Goal: Task Accomplishment & Management: Use online tool/utility

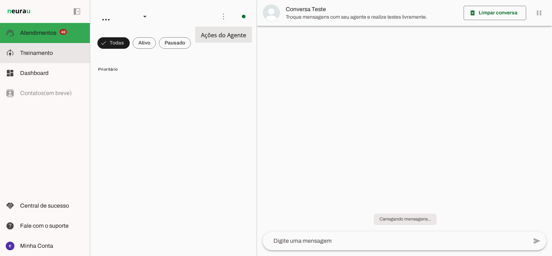
click at [63, 51] on slot at bounding box center [52, 53] width 64 height 9
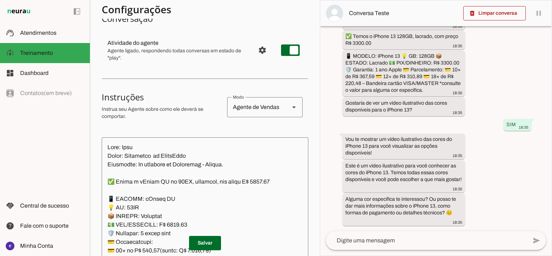
scroll to position [158, 0]
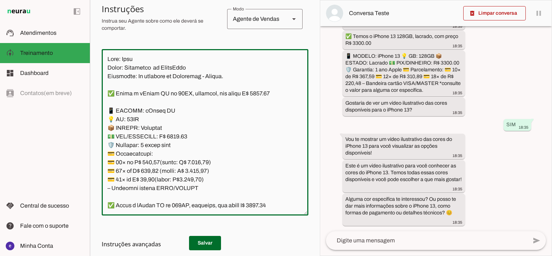
click at [244, 116] on textarea at bounding box center [205, 132] width 206 height 155
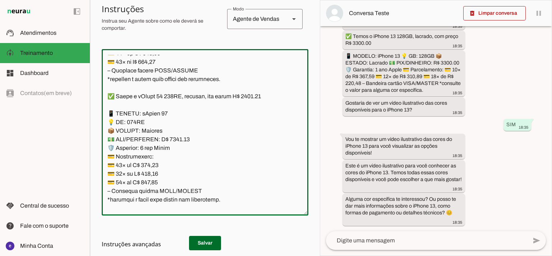
scroll to position [3878, 0]
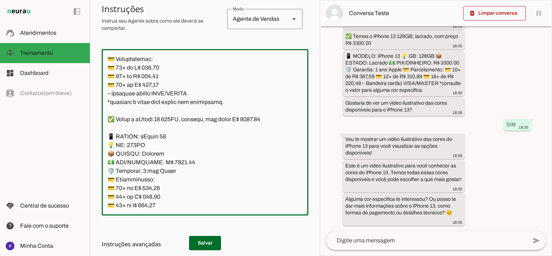
click at [228, 88] on textarea at bounding box center [205, 132] width 206 height 155
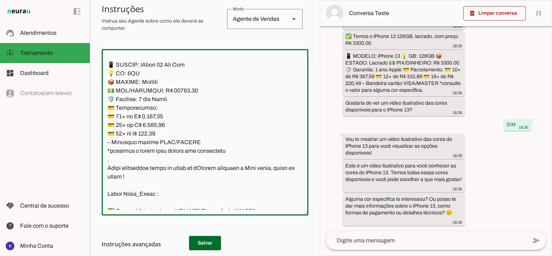
scroll to position [5075, 0]
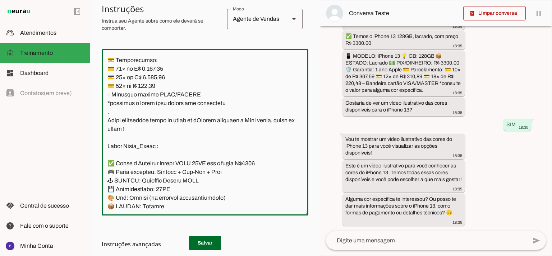
click at [202, 101] on textarea at bounding box center [205, 132] width 206 height 155
click at [202, 97] on textarea at bounding box center [205, 132] width 206 height 155
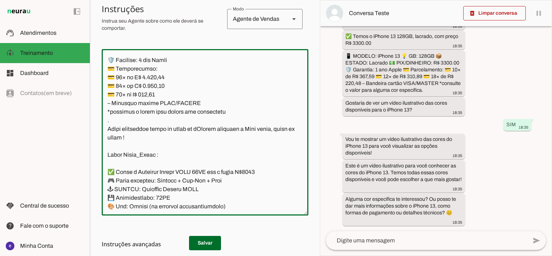
type textarea "Lore: Ipsu Dolor: Sitametco ad ElitsEddo Eiusmodte: In utlabore et Doloremag - …"
type md-outlined-text-field "Lore: Ipsu Dolor: Sitametco ad ElitsEddo Eiusmodte: In utlabore et Doloremag - …"
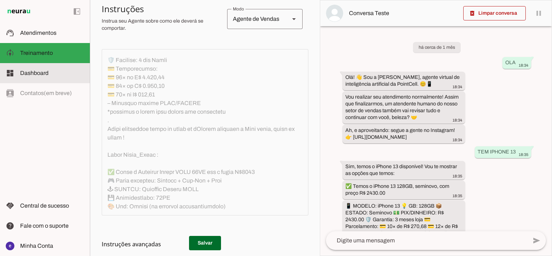
click at [53, 67] on md-item "dashboard Dashboard Dashboard" at bounding box center [45, 73] width 90 height 20
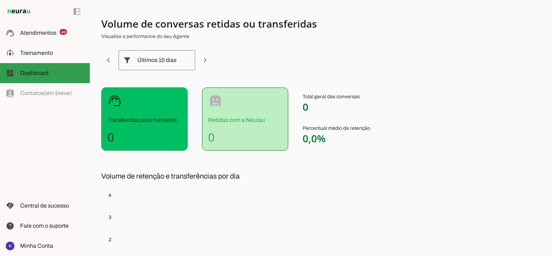
click at [54, 59] on md-item "model_training Treinamento Treinamento" at bounding box center [45, 53] width 90 height 20
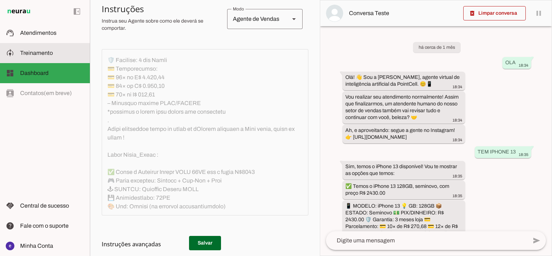
scroll to position [5152, 0]
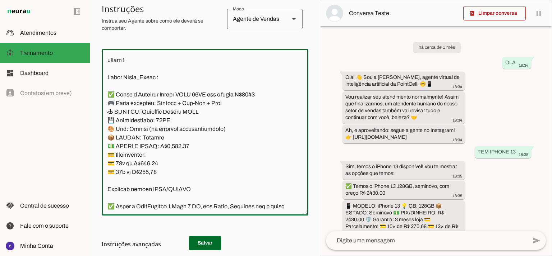
click at [177, 117] on textarea at bounding box center [205, 132] width 206 height 155
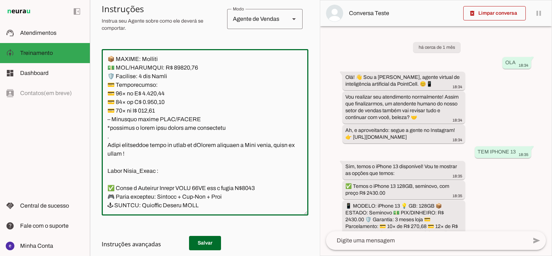
scroll to position [5057, 0]
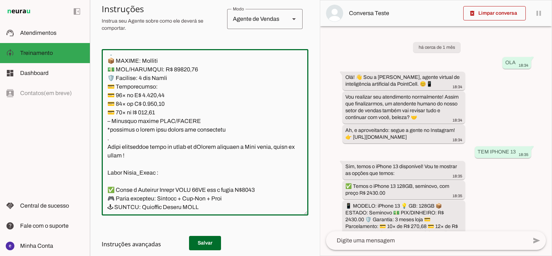
click at [151, 118] on textarea at bounding box center [205, 132] width 206 height 155
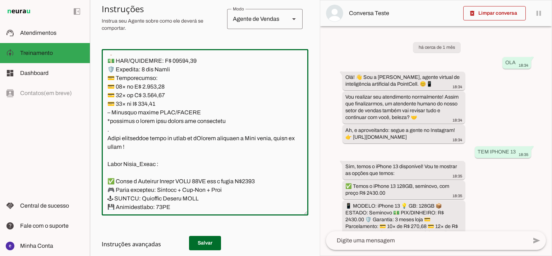
type textarea "Lore: Ipsu Dolor: Sitametco ad ElitsEddo Eiusmodte: In utlabore et Doloremag - …"
type md-outlined-text-field "Lore: Ipsu Dolor: Sitametco ad ElitsEddo Eiusmodte: In utlabore et Doloremag - …"
paste textarea "🟠"
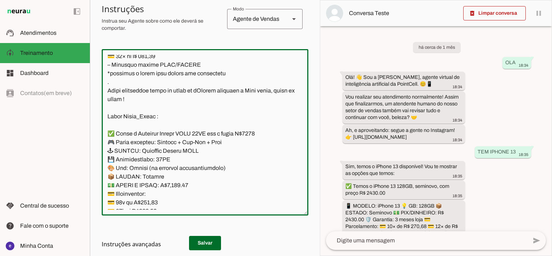
click at [224, 152] on textarea at bounding box center [205, 132] width 206 height 155
drag, startPoint x: 224, startPoint y: 152, endPoint x: 216, endPoint y: 141, distance: 13.9
click at [216, 141] on textarea at bounding box center [205, 132] width 206 height 155
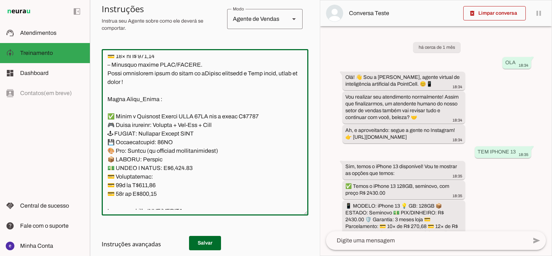
scroll to position [5009, 0]
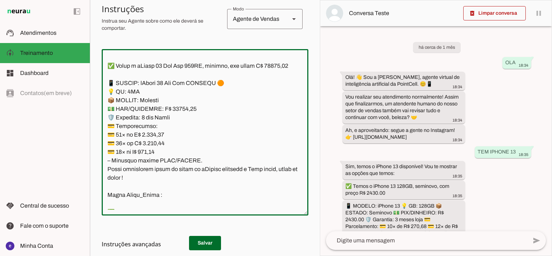
drag, startPoint x: 201, startPoint y: 141, endPoint x: 98, endPoint y: 137, distance: 103.1
click at [98, 137] on section "Agente 1 Agente 2 Criar Agente Você atingiu o limite de IAs Neurau permitidas. …" at bounding box center [205, 128] width 230 height 256
click at [174, 141] on textarea at bounding box center [205, 132] width 206 height 155
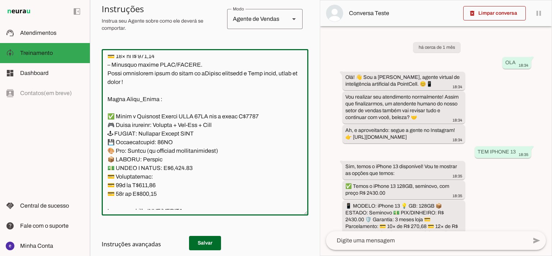
click at [195, 141] on textarea at bounding box center [205, 132] width 206 height 155
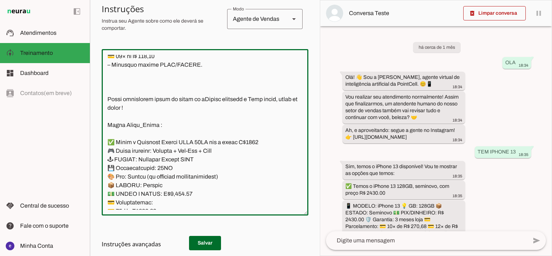
paste textarea "✅ Temos o iPhone 17 Pro Max 256GB, lacrado, com preço R$ 13500,00 📱 MODELO: iPh…"
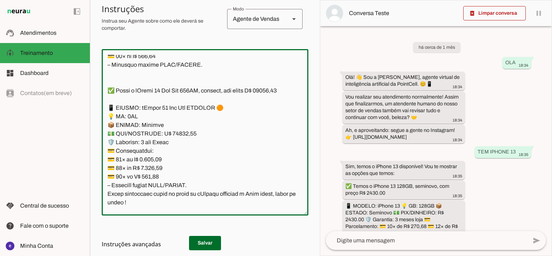
scroll to position [5169, 0]
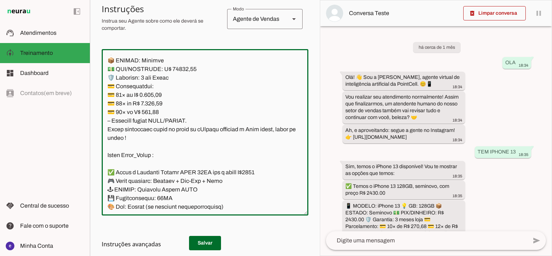
click at [129, 91] on textarea at bounding box center [205, 132] width 206 height 155
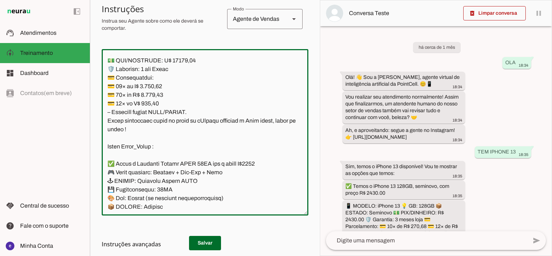
type textarea "Lore: Ipsu Dolor: Sitametco ad ElitsEddo Eiusmodte: In utlabore et Doloremag - …"
type md-outlined-text-field "Lore: Ipsu Dolor: Sitametco ad ElitsEddo Eiusmodte: In utlabore et Doloremag - …"
drag, startPoint x: 230, startPoint y: 118, endPoint x: 190, endPoint y: 120, distance: 39.9
click at [190, 120] on textarea at bounding box center [205, 132] width 206 height 155
paste textarea "⚫⚪"
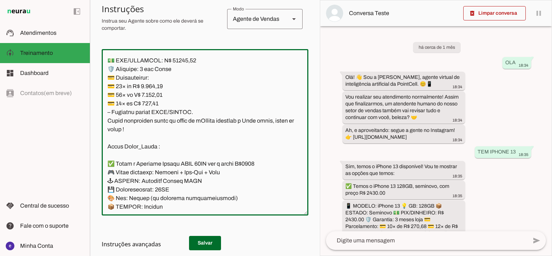
type textarea "Lore: Ipsu Dolor: Sitametco ad ElitsEddo Eiusmodte: In utlabore et Doloremag - …"
type md-outlined-text-field "Lore: Ipsu Dolor: Sitametco ad ElitsEddo Eiusmodte: In utlabore et Doloremag - …"
click at [243, 120] on textarea at bounding box center [205, 132] width 206 height 155
paste textarea "🔵"
click at [259, 119] on textarea at bounding box center [205, 132] width 206 height 155
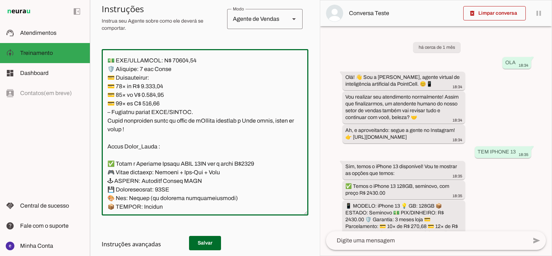
click at [191, 94] on textarea at bounding box center [205, 132] width 206 height 155
click at [189, 97] on textarea at bounding box center [205, 132] width 206 height 155
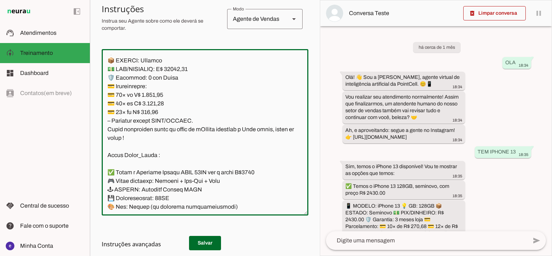
scroll to position [5074, 0]
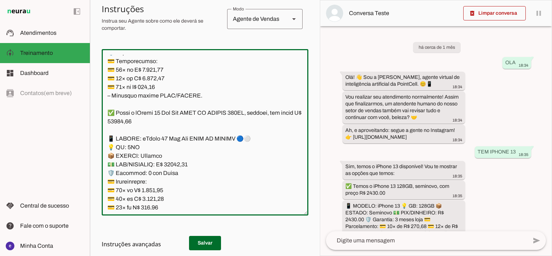
click at [187, 69] on textarea at bounding box center [205, 132] width 206 height 155
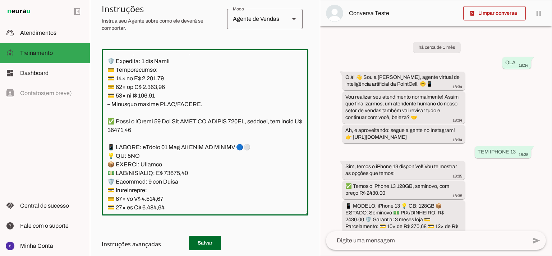
drag, startPoint x: 228, startPoint y: 95, endPoint x: 220, endPoint y: 95, distance: 7.5
click at [220, 95] on textarea at bounding box center [205, 132] width 206 height 155
click at [215, 73] on textarea at bounding box center [205, 132] width 206 height 155
paste textarea "🟠"
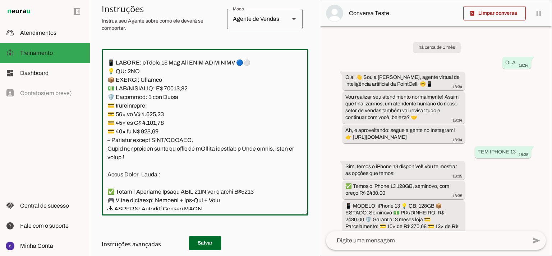
scroll to position [5169, 0]
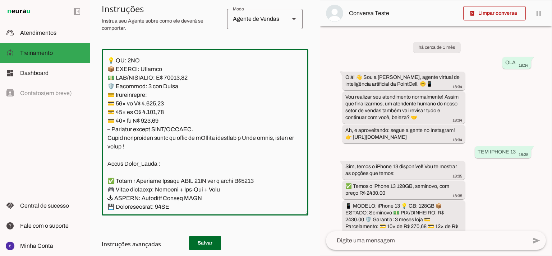
drag, startPoint x: 256, startPoint y: 120, endPoint x: 244, endPoint y: 120, distance: 11.8
click at [244, 120] on textarea at bounding box center [205, 132] width 206 height 155
click at [246, 118] on textarea at bounding box center [205, 132] width 206 height 155
drag, startPoint x: 250, startPoint y: 122, endPoint x: 246, endPoint y: 122, distance: 4.0
click at [246, 122] on textarea at bounding box center [205, 132] width 206 height 155
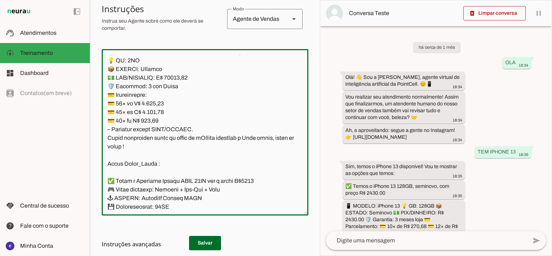
click at [205, 96] on textarea at bounding box center [205, 132] width 206 height 155
paste textarea "🔵"
drag, startPoint x: 261, startPoint y: 122, endPoint x: 251, endPoint y: 122, distance: 10.1
click at [251, 122] on textarea at bounding box center [205, 132] width 206 height 155
click at [250, 96] on textarea at bounding box center [205, 132] width 206 height 155
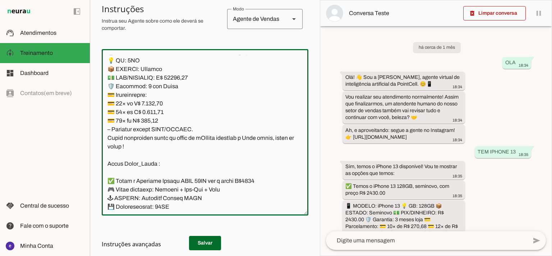
paste textarea "⚪"
click at [257, 126] on textarea at bounding box center [205, 132] width 206 height 155
drag, startPoint x: 175, startPoint y: 101, endPoint x: 166, endPoint y: 101, distance: 9.0
click at [166, 101] on textarea at bounding box center [205, 132] width 206 height 155
drag, startPoint x: 176, startPoint y: 144, endPoint x: 168, endPoint y: 144, distance: 8.3
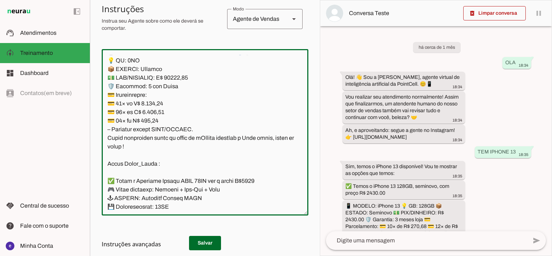
click at [168, 144] on textarea at bounding box center [205, 132] width 206 height 155
type textarea "Lore: Ipsu Dolor: Sitametco ad ElitsEddo Eiusmodte: In utlabore et Doloremag - …"
type md-outlined-text-field "Lore: Ipsu Dolor: Sitametco ad ElitsEddo Eiusmodte: In utlabore et Doloremag - …"
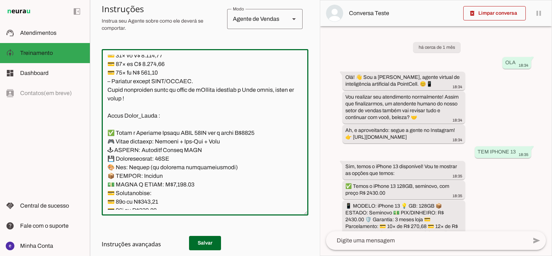
click at [153, 123] on textarea at bounding box center [205, 132] width 206 height 155
paste textarea "358,96"
type textarea "Lore: Ipsu Dolor: Sitametco ad ElitsEddo Eiusmodte: In utlabore et Doloremag - …"
type md-outlined-text-field "Lore: Ipsu Dolor: Sitametco ad ElitsEddo Eiusmodte: In utlabore et Doloremag - …"
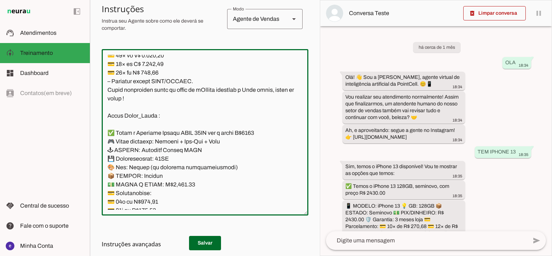
click at [150, 134] on textarea at bounding box center [205, 132] width 206 height 155
paste textarea "149,34"
type textarea "Lore: Ipsu Dolor: Sitametco ad ElitsEddo Eiusmodte: In utlabore et Doloremag - …"
type md-outlined-text-field "Lore: Ipsu Dolor: Sitametco ad ElitsEddo Eiusmodte: In utlabore et Doloremag - …"
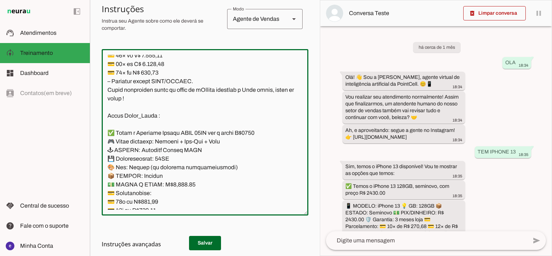
click at [148, 142] on textarea at bounding box center [205, 132] width 206 height 155
paste textarea "815,09"
click at [151, 140] on textarea at bounding box center [205, 132] width 206 height 155
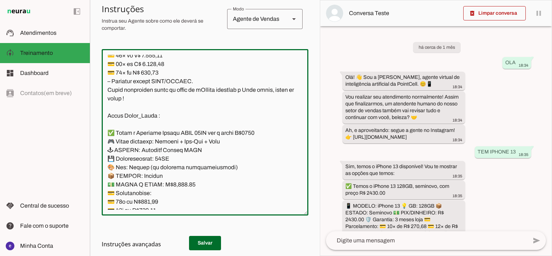
paste textarea "815,09"
type textarea "Lore: Ipsu Dolor: Sitametco ad ElitsEddo Eiusmodte: In utlabore et Doloremag - …"
type md-outlined-text-field "Lore: Ipsu Dolor: Sitametco ad ElitsEddo Eiusmodte: In utlabore et Doloremag - …"
click at [206, 241] on h3 "Instruções avançadas" at bounding box center [202, 244] width 201 height 9
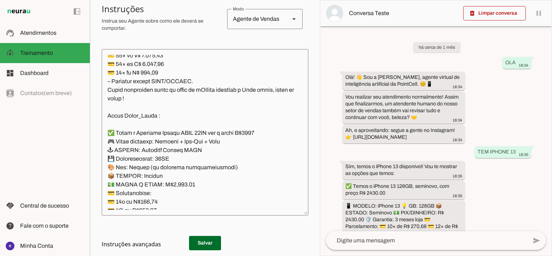
click at [215, 242] on h3 "Instruções avançadas" at bounding box center [202, 244] width 201 height 9
click at [222, 150] on textarea at bounding box center [205, 132] width 206 height 155
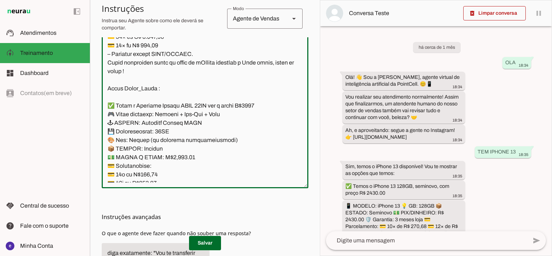
scroll to position [189, 0]
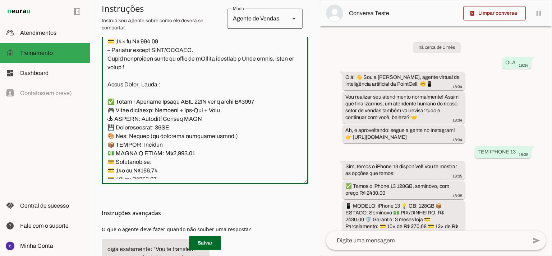
drag, startPoint x: 237, startPoint y: 130, endPoint x: 221, endPoint y: 118, distance: 19.5
click at [221, 118] on textarea at bounding box center [205, 101] width 206 height 155
click at [208, 141] on textarea at bounding box center [205, 101] width 206 height 155
drag, startPoint x: 203, startPoint y: 138, endPoint x: 200, endPoint y: 122, distance: 15.7
click at [200, 122] on textarea at bounding box center [205, 101] width 206 height 155
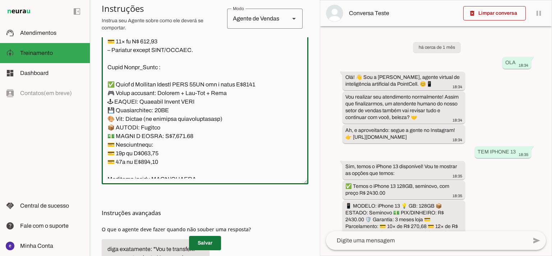
type textarea "Lore: Ipsu Dolor: Sitametco ad ElitsEddo Eiusmodte: In utlabore et Doloremag - …"
type md-outlined-text-field "Lore: Ipsu Dolor: Sitametco ad ElitsEddo Eiusmodte: In utlabore et Doloremag - …"
click at [214, 240] on span at bounding box center [205, 243] width 32 height 17
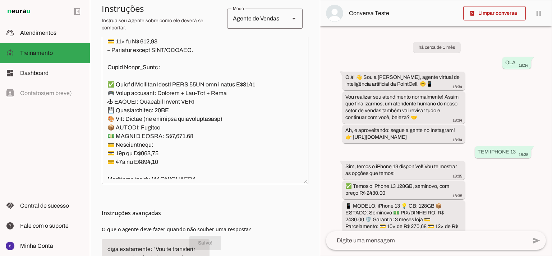
scroll to position [5217, 0]
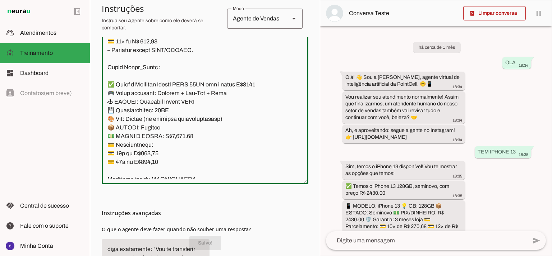
click at [195, 71] on textarea at bounding box center [205, 101] width 206 height 155
click at [188, 110] on textarea at bounding box center [205, 101] width 206 height 155
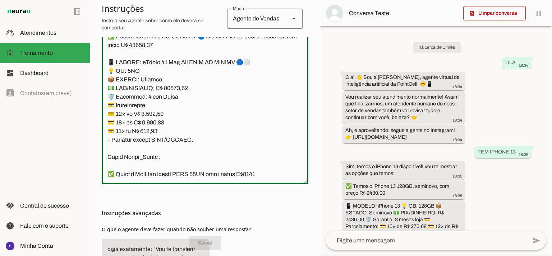
scroll to position [4963, 0]
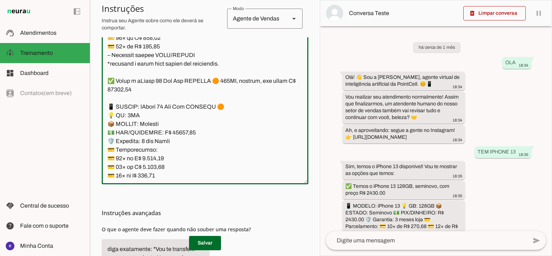
drag, startPoint x: 195, startPoint y: 118, endPoint x: 108, endPoint y: 148, distance: 92.5
click at [108, 148] on textarea at bounding box center [205, 101] width 206 height 155
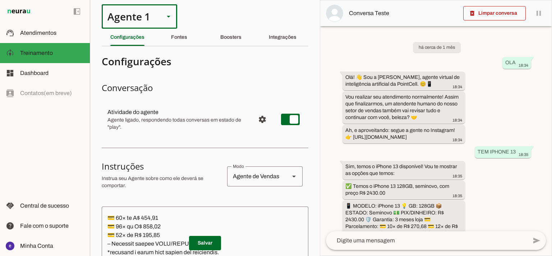
click at [139, 16] on div "Agente 1" at bounding box center [130, 16] width 57 height 24
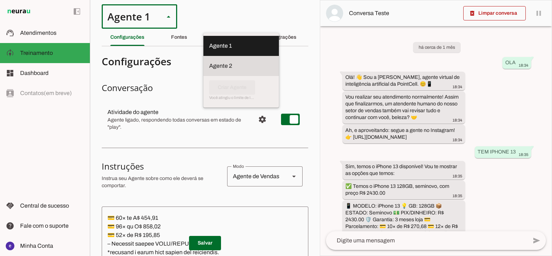
click at [209, 64] on slot at bounding box center [241, 66] width 64 height 9
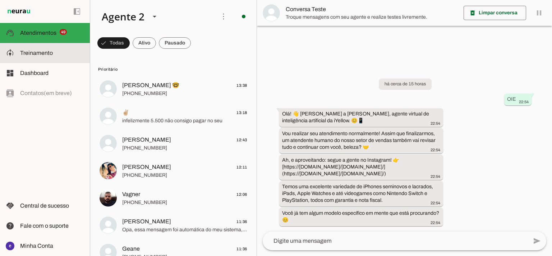
click at [52, 48] on md-item "model_training Treinamento Treinamento" at bounding box center [45, 53] width 90 height 20
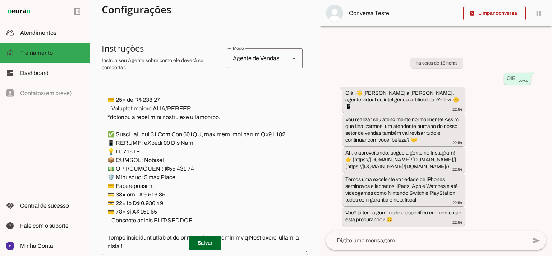
scroll to position [149, 0]
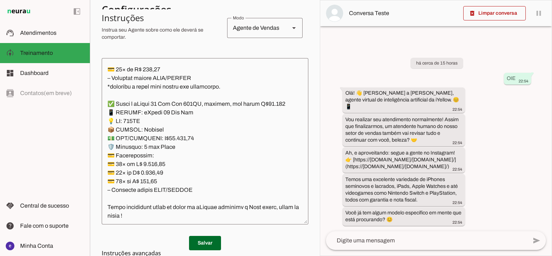
click at [252, 104] on textarea at bounding box center [205, 141] width 206 height 155
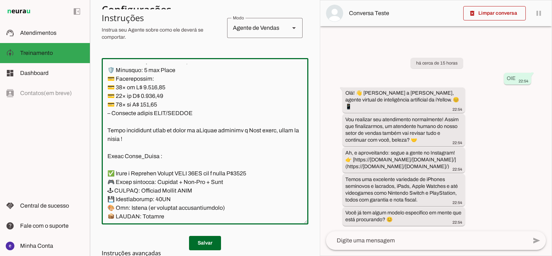
scroll to position [5127, 0]
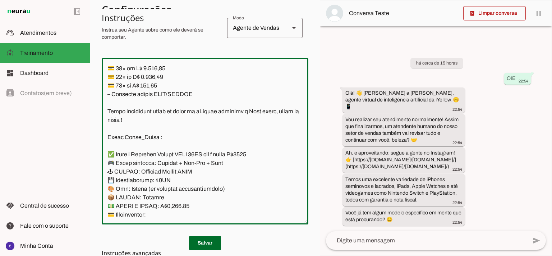
drag, startPoint x: 192, startPoint y: 166, endPoint x: 97, endPoint y: 79, distance: 129.4
click at [97, 79] on section "Agente 1 Agente 2 Criar Agente Você atingiu o limite de IAs Neurau permitidas. …" at bounding box center [205, 128] width 230 height 256
paste textarea "LARANJA 🟠 256GB, lacrado, com preço R$ 13500,00 📱 MODELO: iPhone 17 Pro [PERSON…"
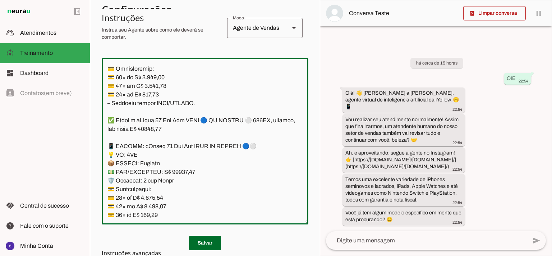
scroll to position [5122, 0]
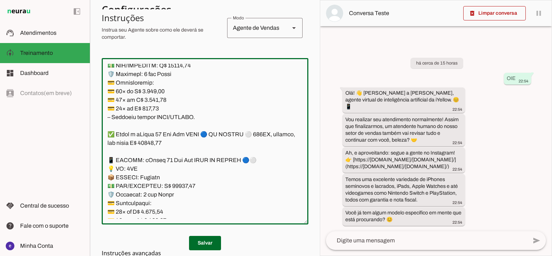
click at [187, 120] on textarea at bounding box center [205, 141] width 206 height 155
type textarea "Lore: Ipsu Dolor: Sitametco ad eLitsed Doeiusmod: Te incididu ut Laboreetd - Ma…"
type md-outlined-text-field "Lore: Ipsu Dolor: Sitametco ad eLitsed Doeiusmod: Te incididu ut Laboreetd - Ma…"
click at [209, 238] on span at bounding box center [205, 243] width 32 height 17
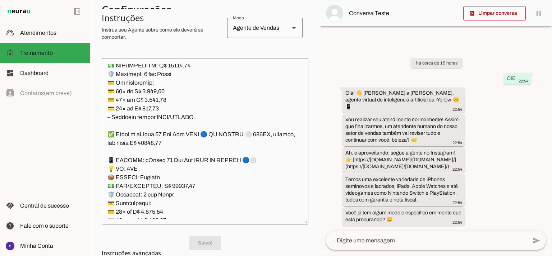
scroll to position [5169, 0]
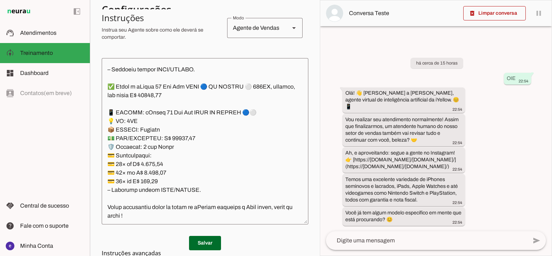
click at [176, 145] on textarea at bounding box center [205, 141] width 206 height 155
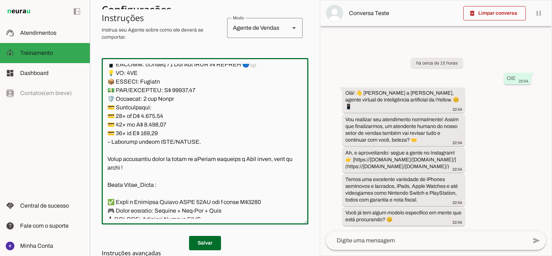
scroll to position [101, 0]
